Goal: Information Seeking & Learning: Learn about a topic

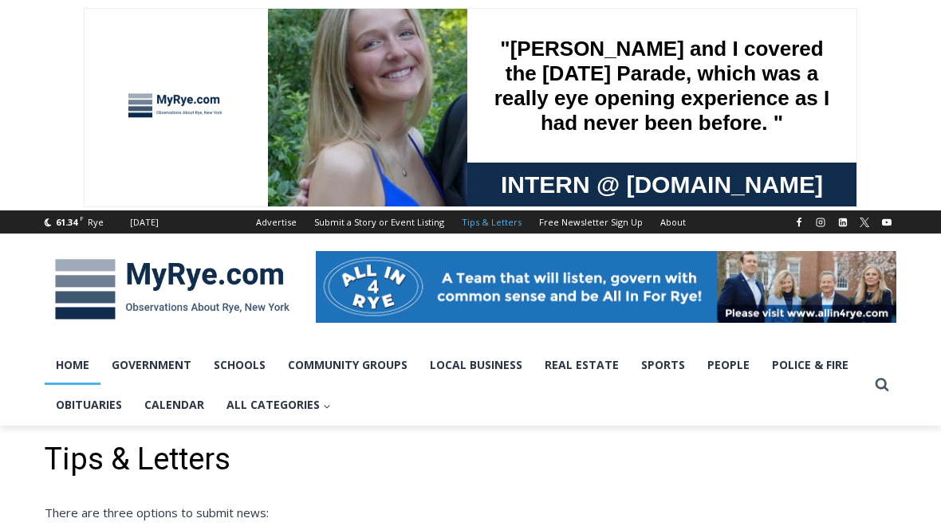
click at [65, 354] on link "Home" at bounding box center [73, 365] width 56 height 40
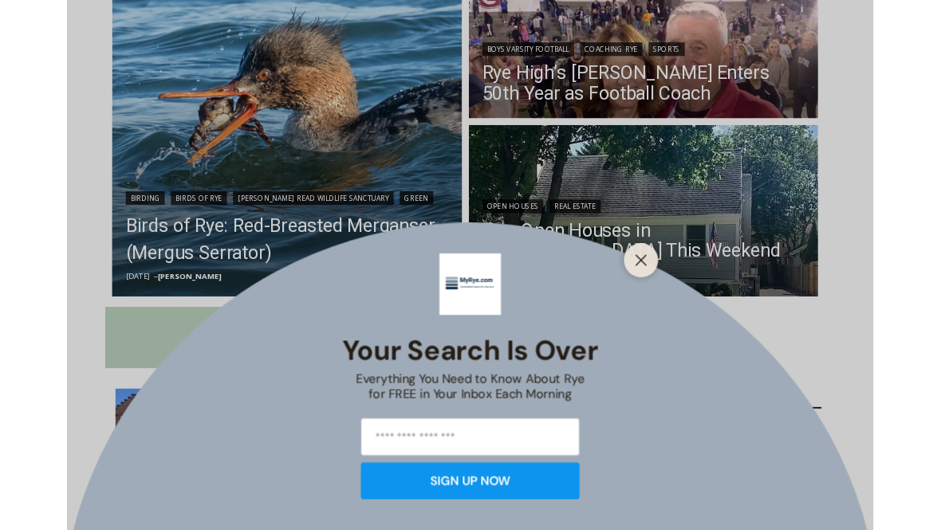
scroll to position [505, 0]
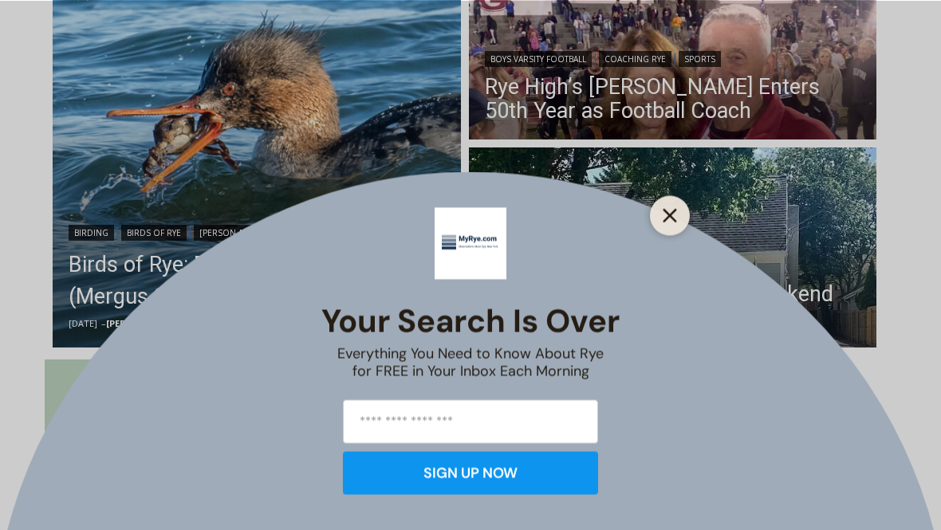
click at [663, 217] on icon "Close" at bounding box center [669, 215] width 14 height 14
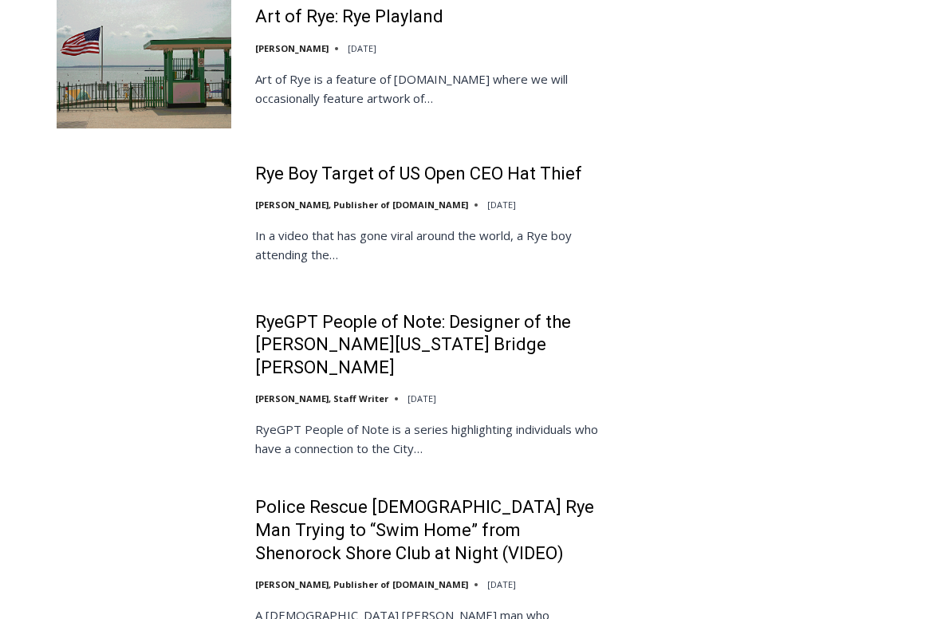
scroll to position [3480, 0]
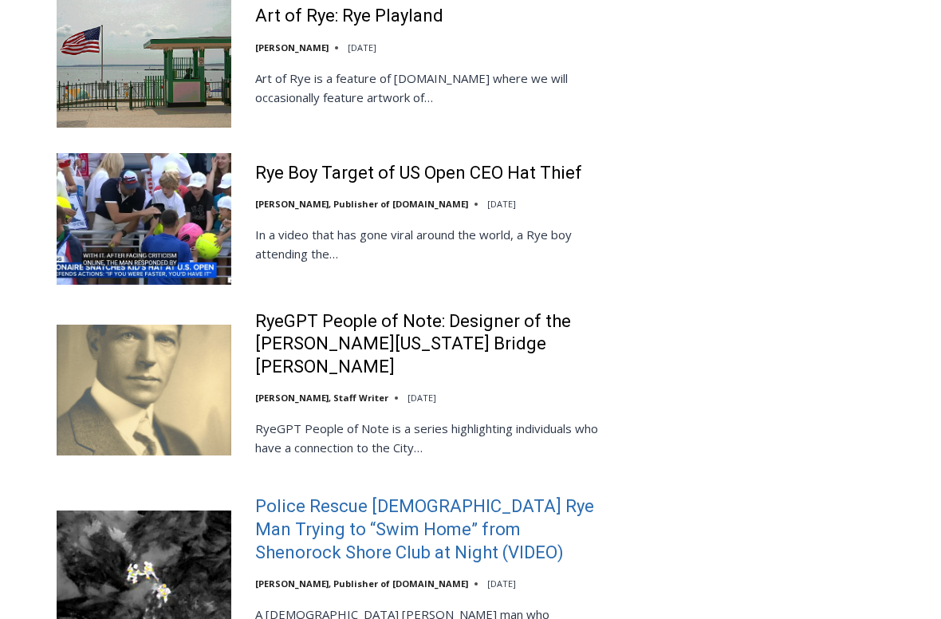
click at [525, 496] on link "Police Rescue 51 Year Old Rye Man Trying to “Swim Home” from Shenorock Shore Cl…" at bounding box center [430, 530] width 350 height 69
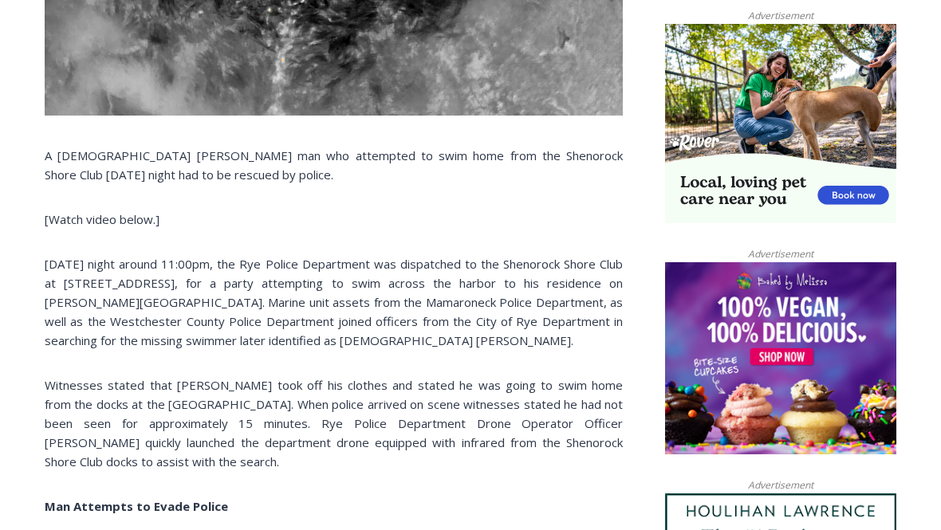
scroll to position [1029, 0]
